Goal: Task Accomplishment & Management: Manage account settings

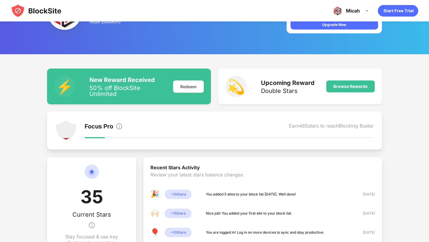
scroll to position [34, 0]
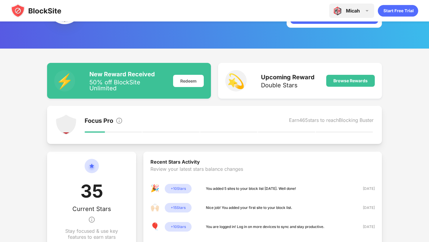
click at [371, 12] on img at bounding box center [367, 10] width 7 height 7
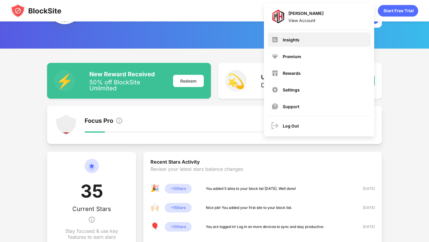
click at [324, 41] on div "Insights" at bounding box center [319, 40] width 103 height 14
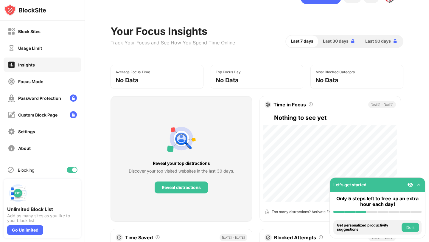
scroll to position [20, 0]
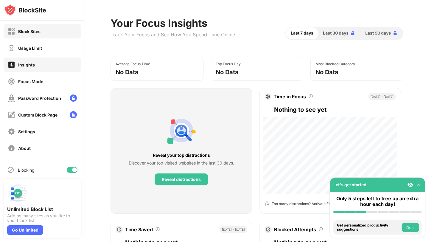
click at [55, 33] on div "Block Sites" at bounding box center [43, 31] width 78 height 14
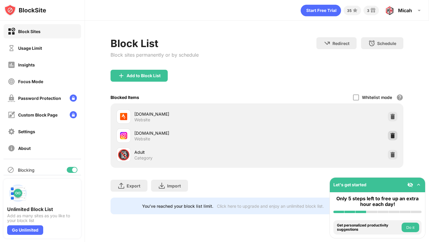
click at [393, 135] on img at bounding box center [393, 136] width 6 height 6
